Goal: Task Accomplishment & Management: Use online tool/utility

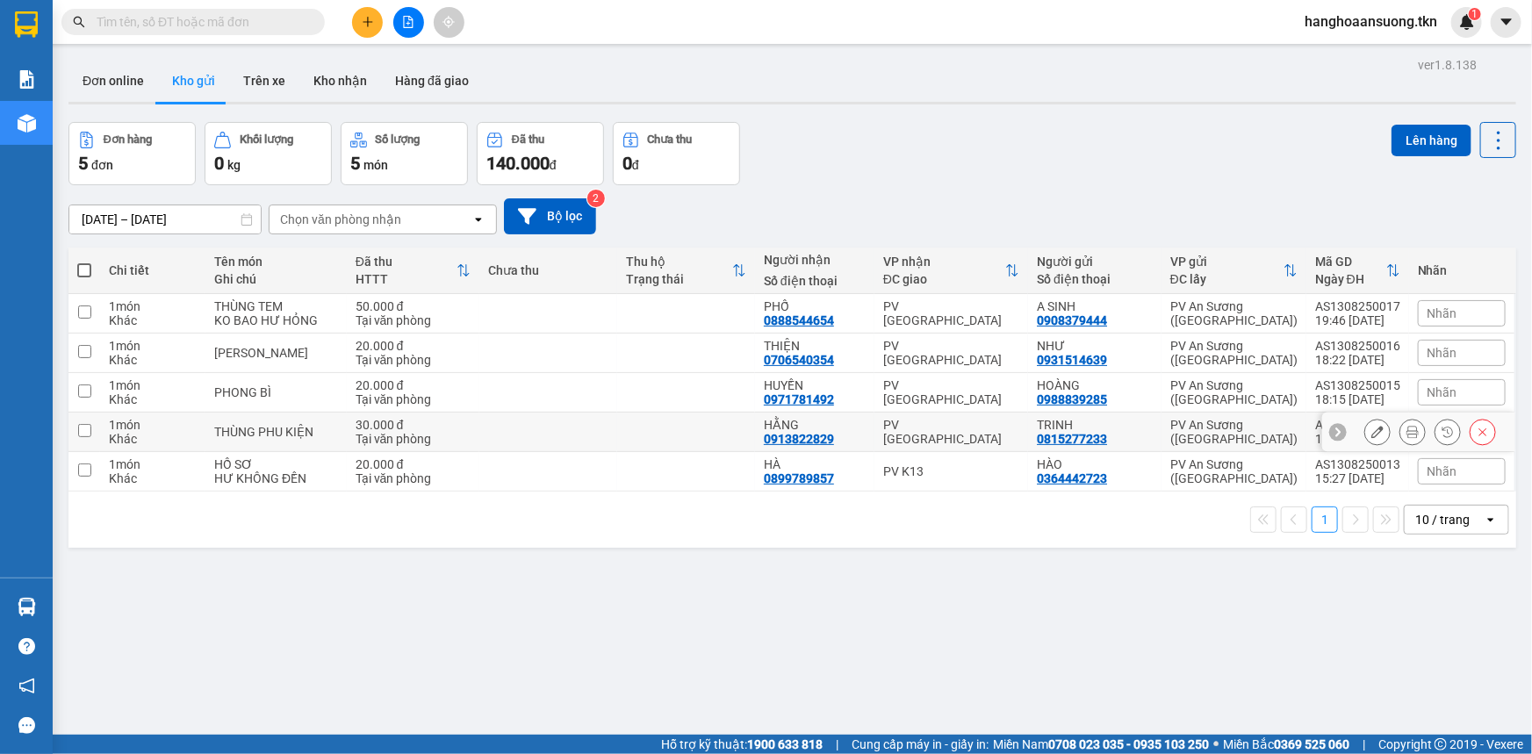
click at [585, 434] on td at bounding box center [548, 433] width 138 height 40
checkbox input "true"
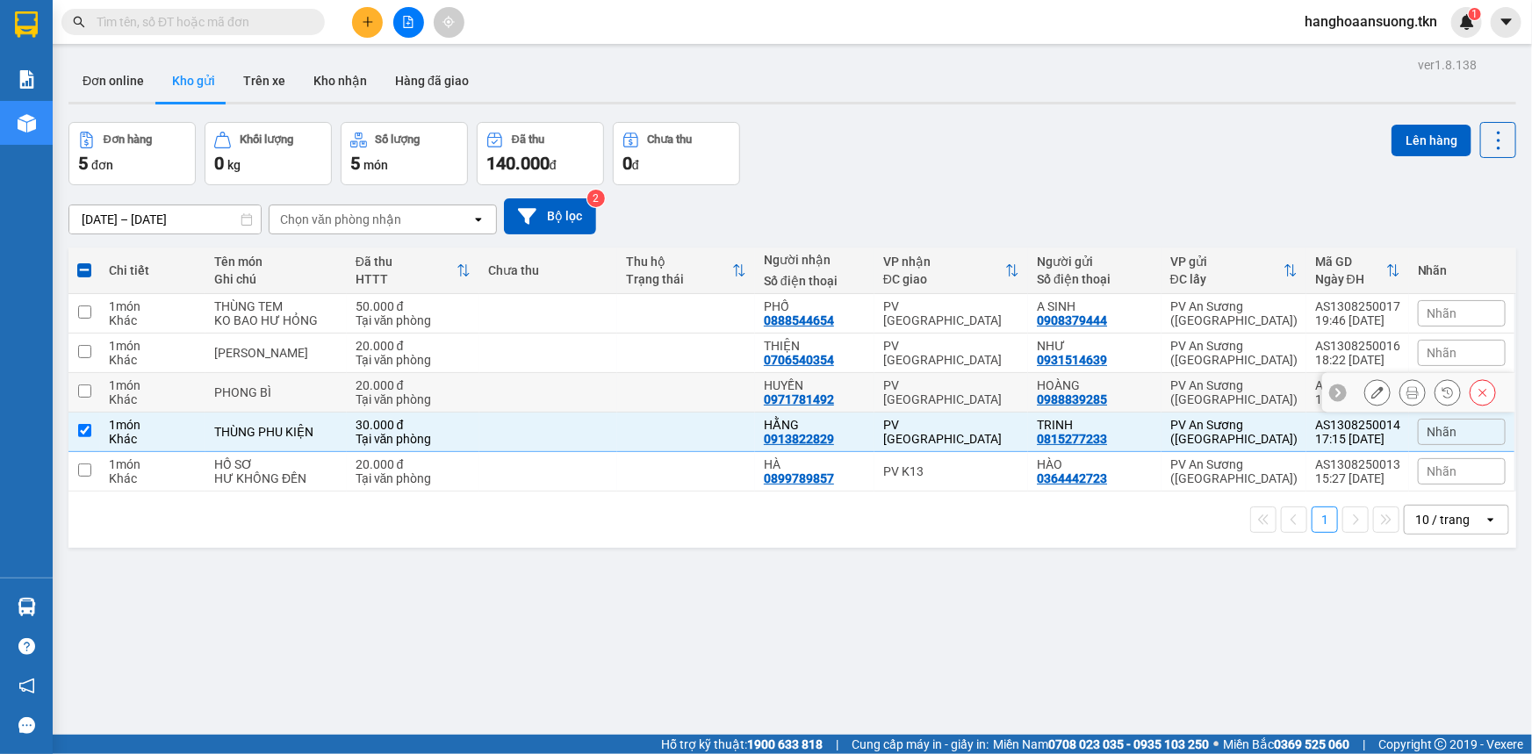
click at [625, 393] on td at bounding box center [686, 393] width 138 height 40
checkbox input "true"
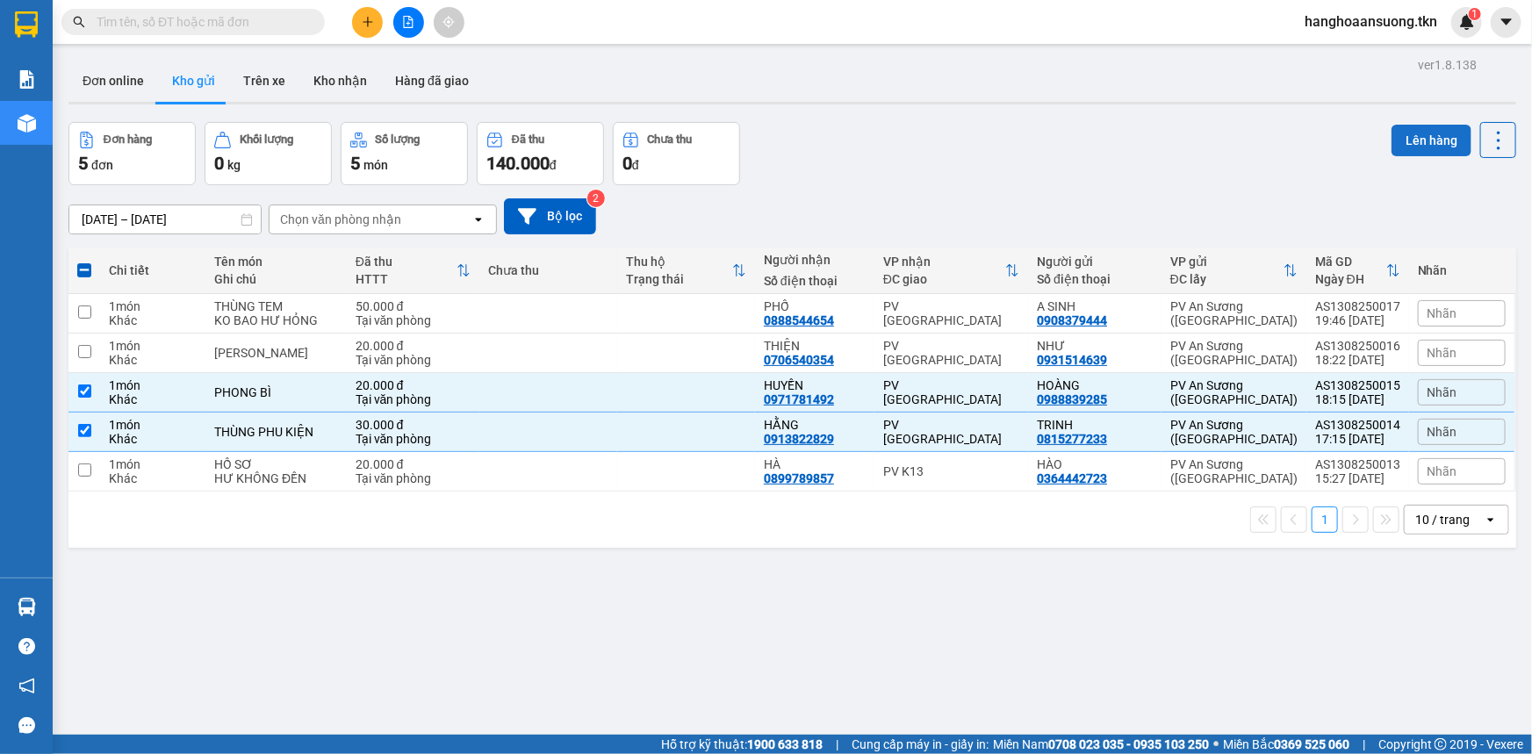
click at [1438, 143] on button "Lên hàng" at bounding box center [1431, 141] width 80 height 32
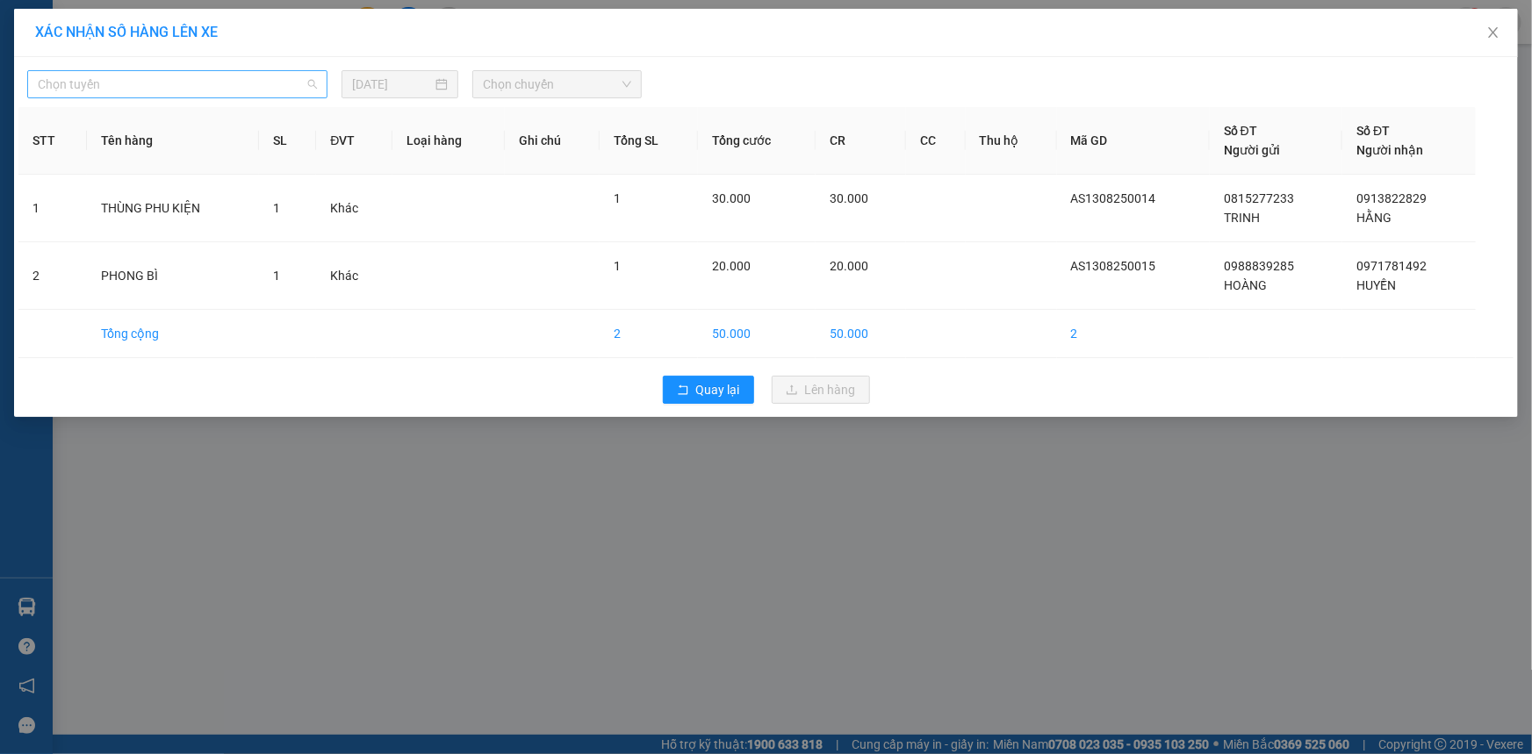
click at [163, 81] on span "Chọn tuyến" at bounding box center [177, 84] width 279 height 26
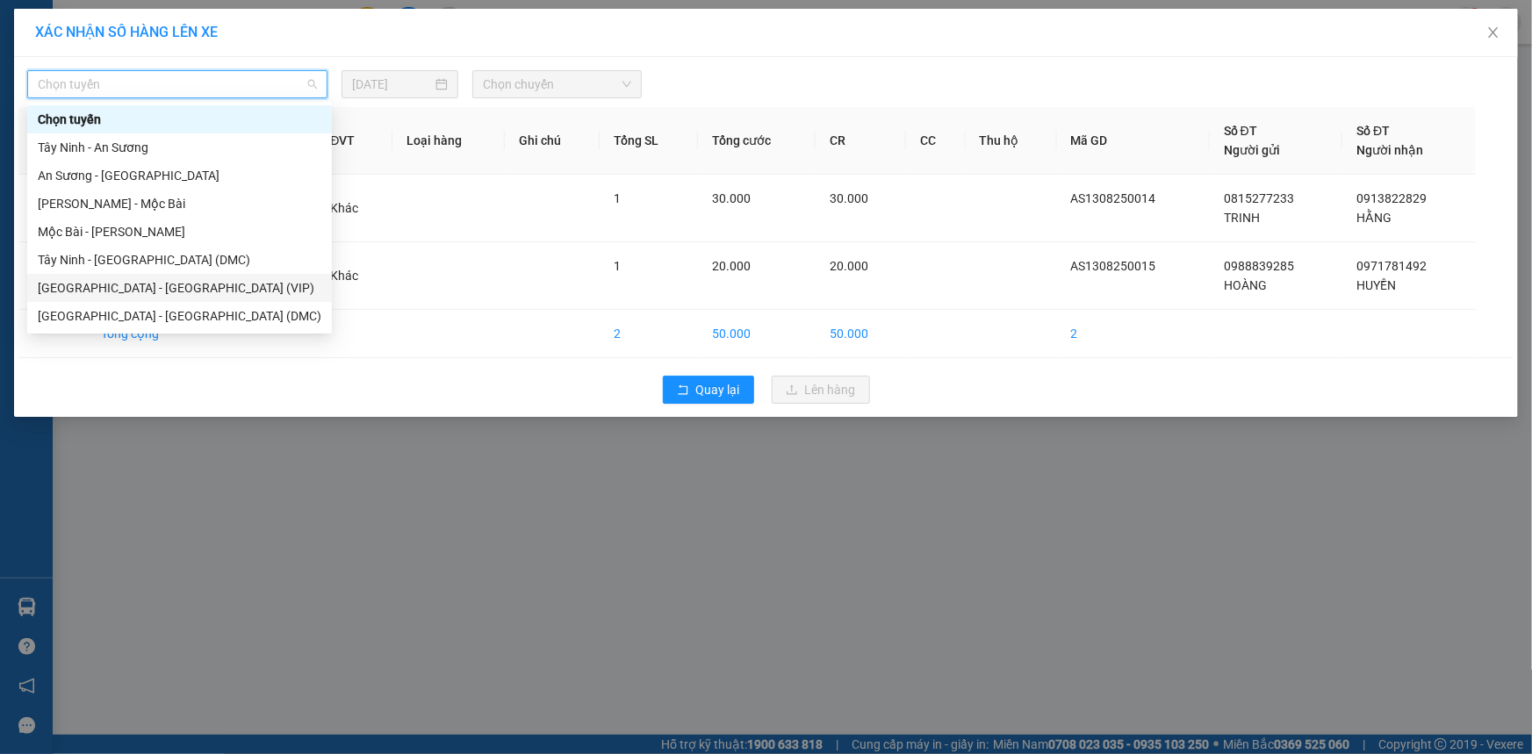
click at [181, 289] on div "[GEOGRAPHIC_DATA] - [GEOGRAPHIC_DATA] (VIP)" at bounding box center [180, 287] width 284 height 19
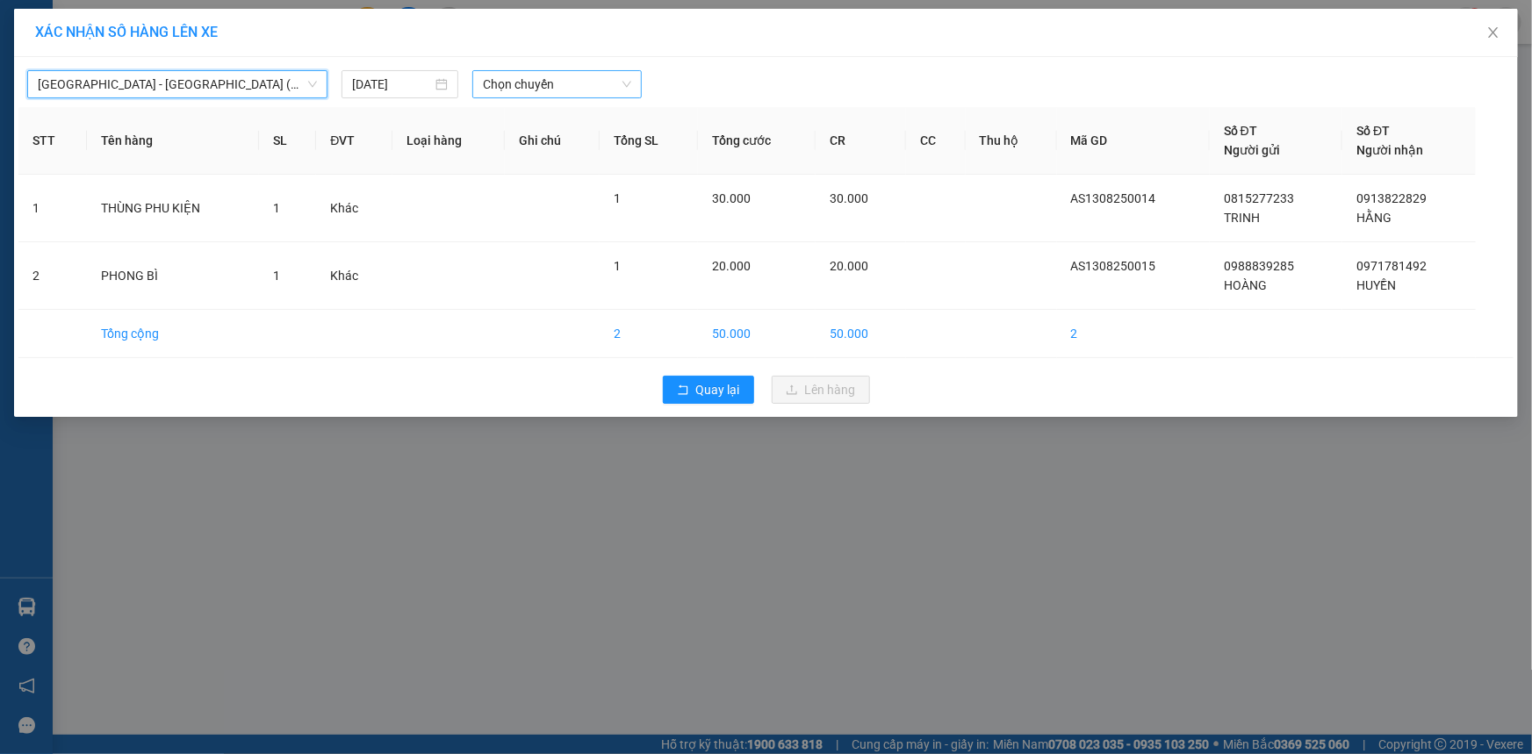
click at [528, 84] on span "Chọn chuyến" at bounding box center [557, 84] width 148 height 26
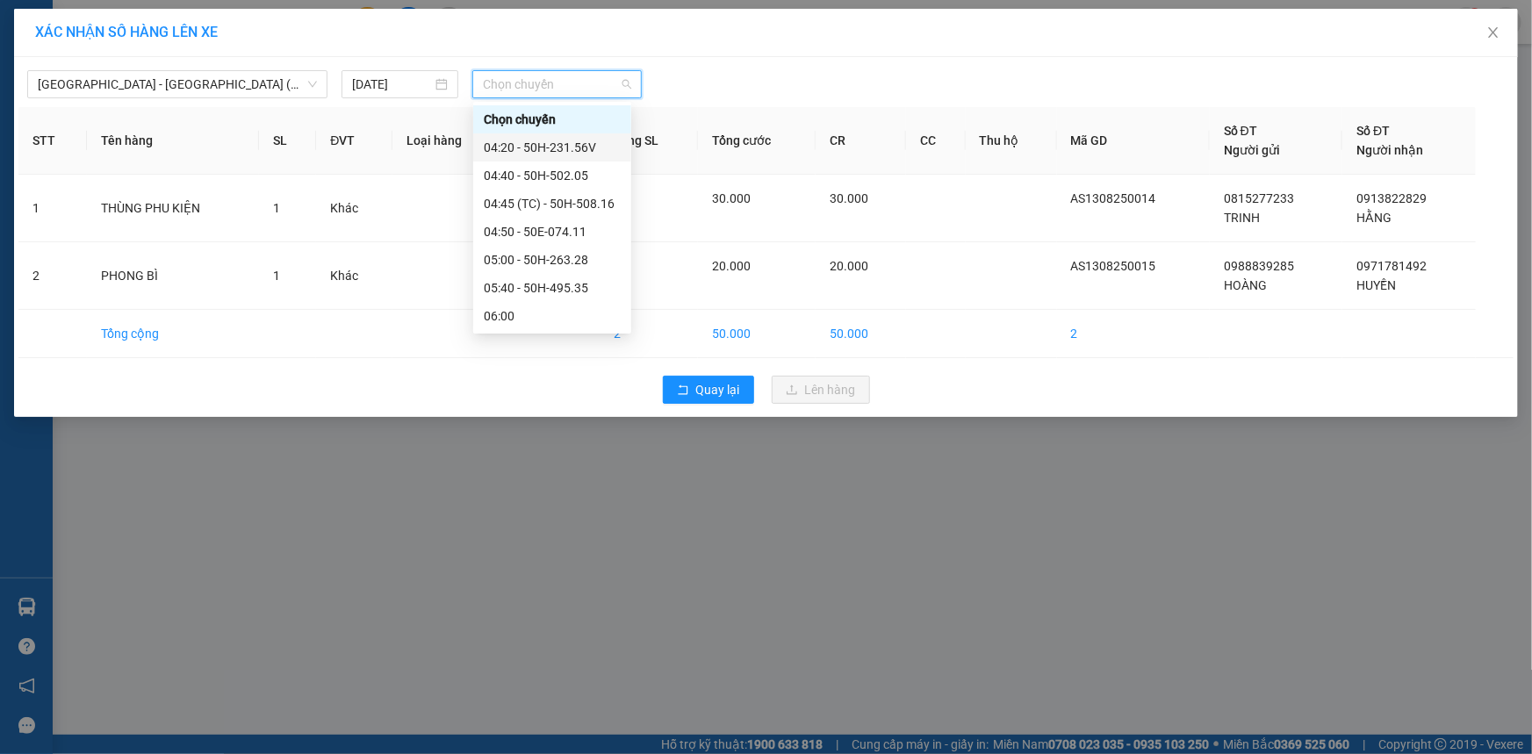
click at [582, 144] on div "04:20 - 50H-231.56V" at bounding box center [552, 147] width 137 height 19
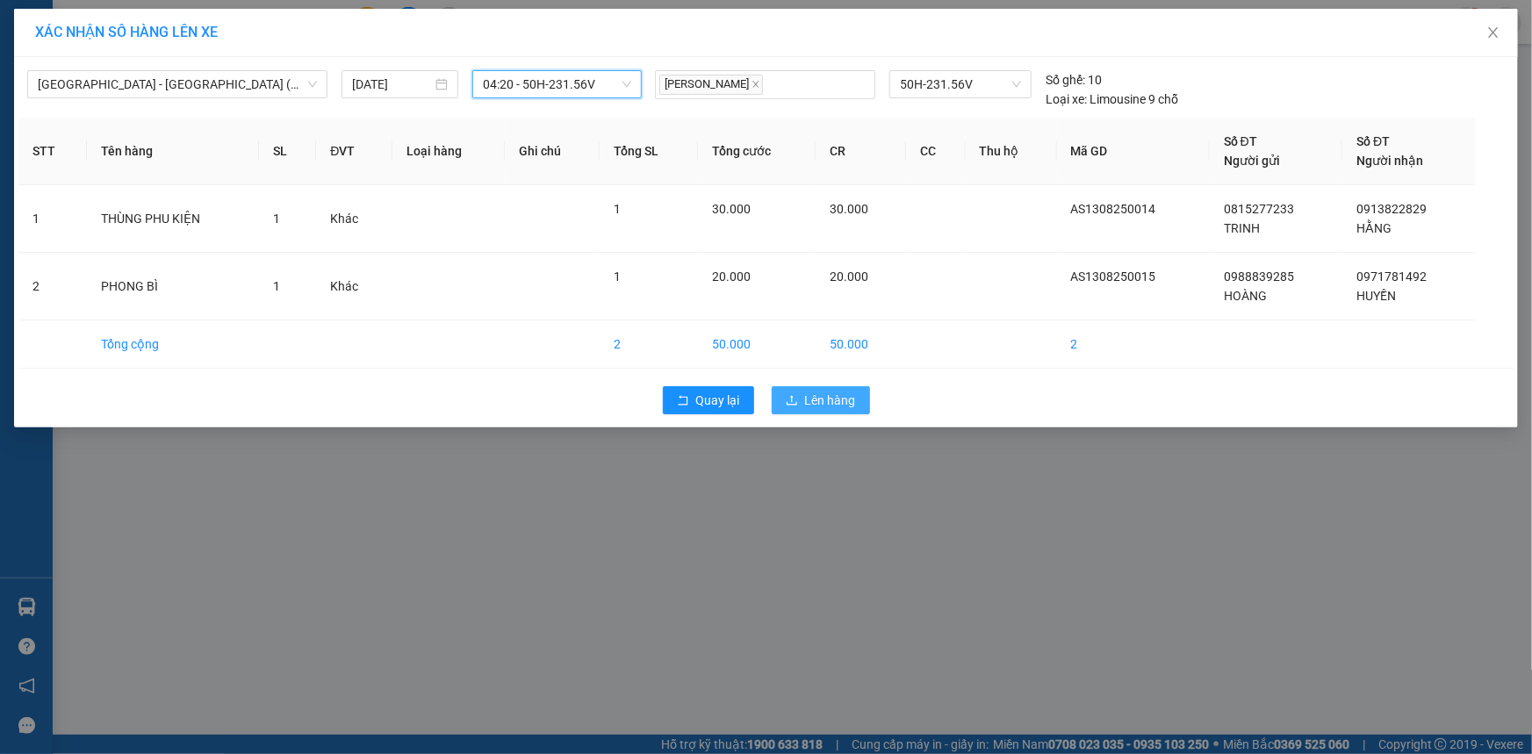
click at [818, 399] on span "Lên hàng" at bounding box center [830, 400] width 51 height 19
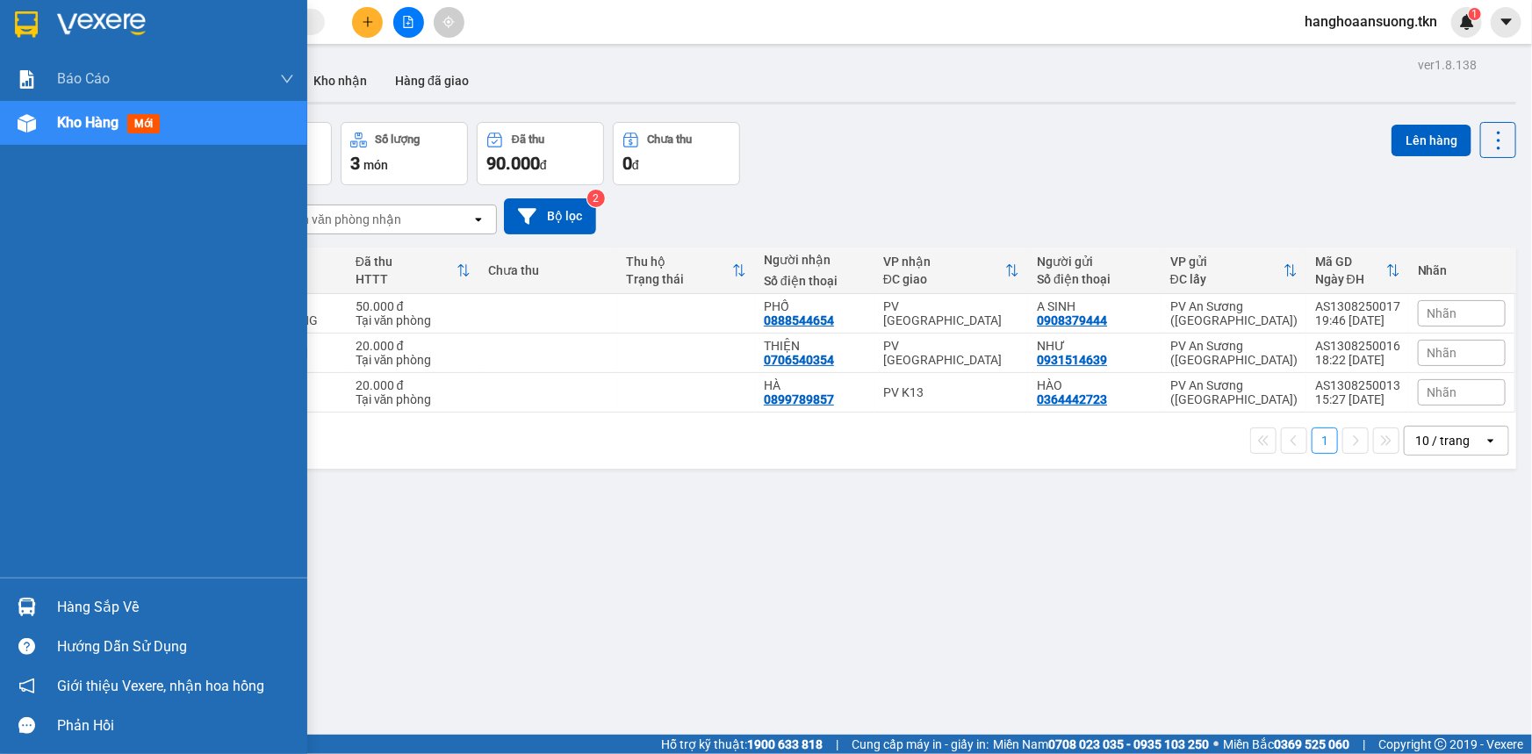
click at [33, 601] on img at bounding box center [27, 607] width 18 height 18
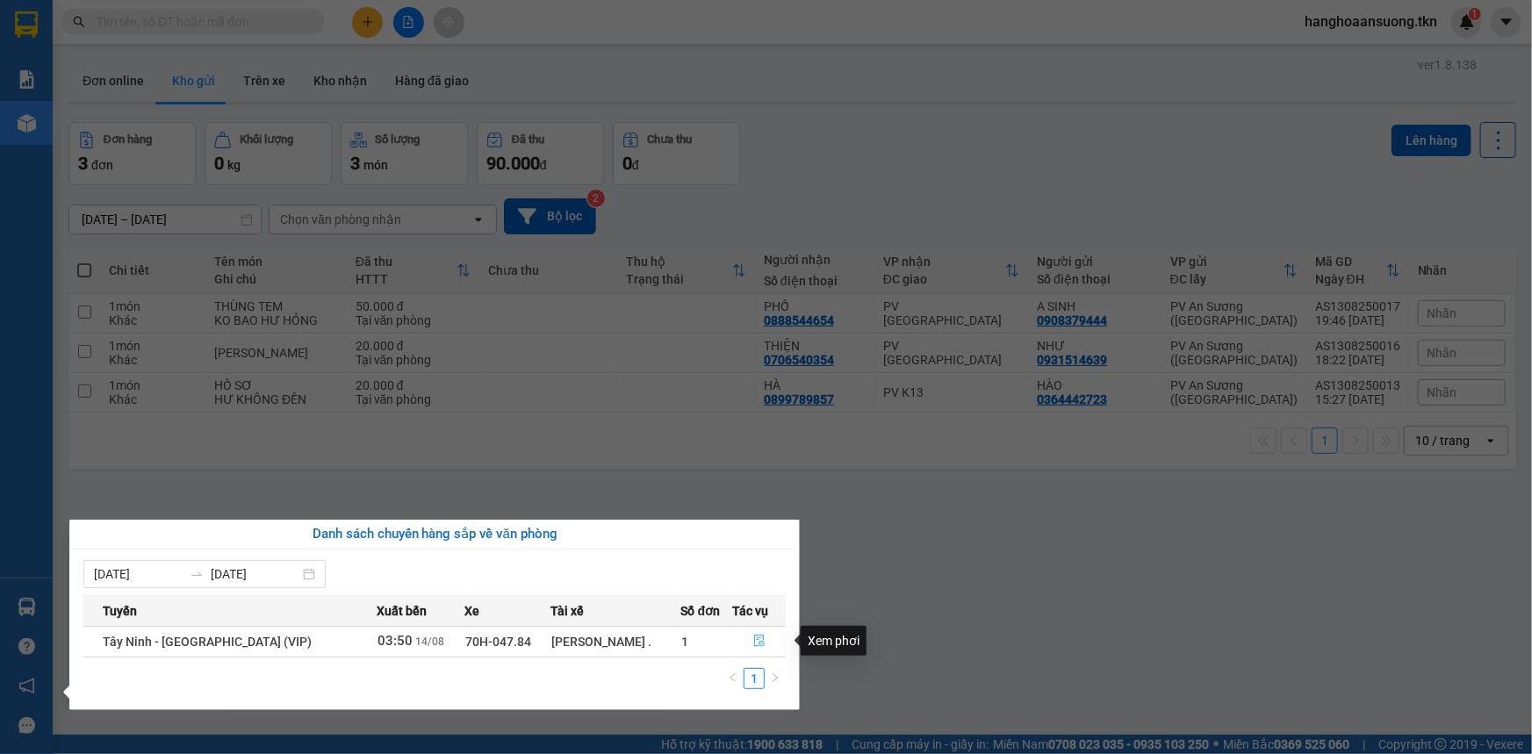
click at [754, 639] on icon "file-done" at bounding box center [759, 641] width 12 height 12
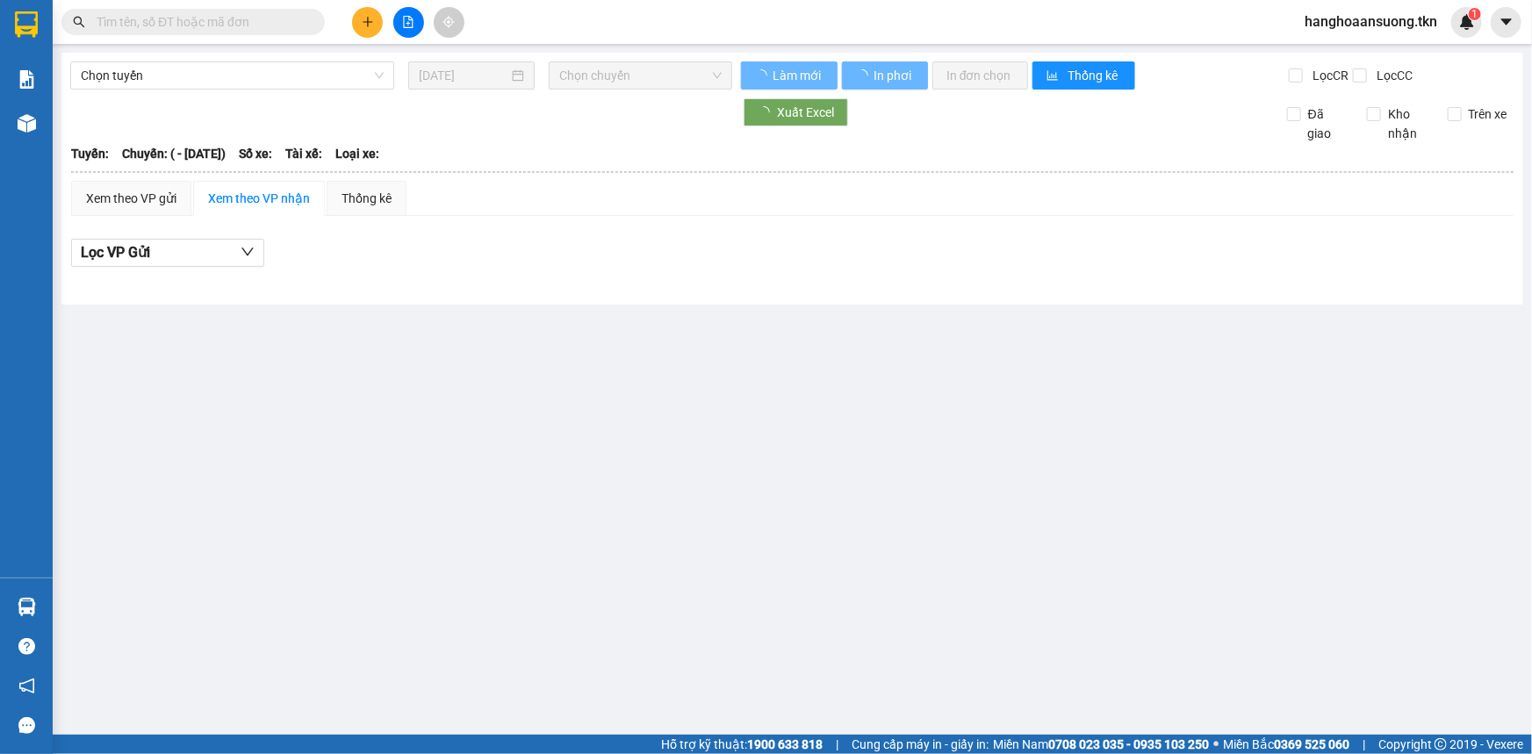
type input "[DATE]"
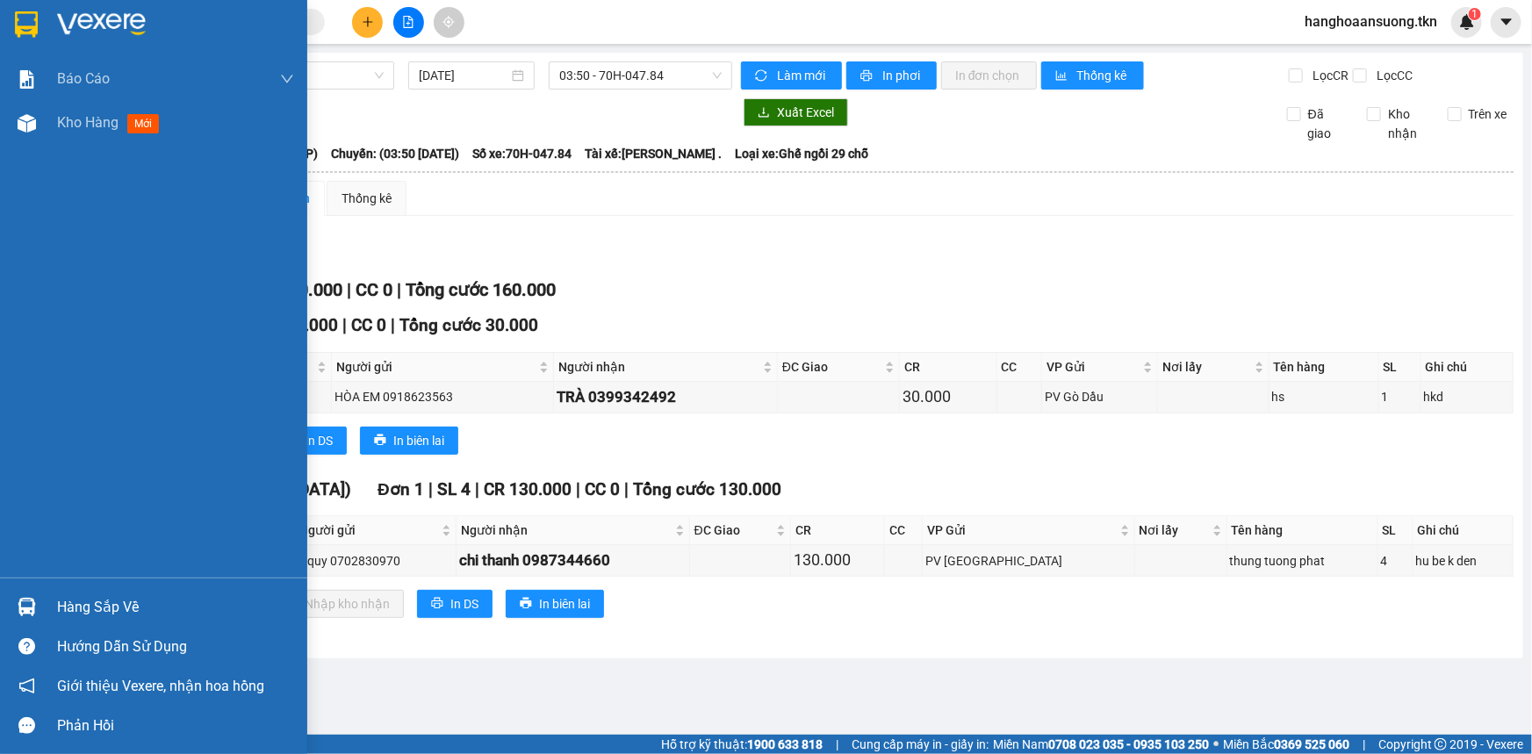
click at [30, 15] on img at bounding box center [26, 24] width 23 height 26
